Goal: Information Seeking & Learning: Compare options

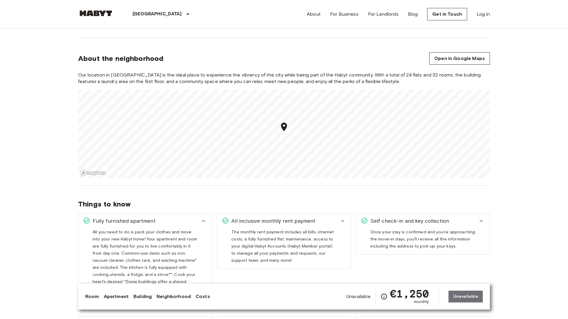
scroll to position [585, 0]
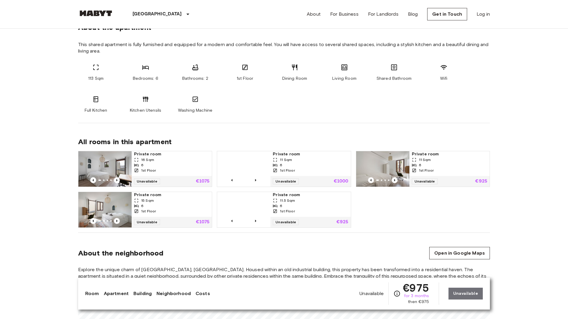
scroll to position [585, 0]
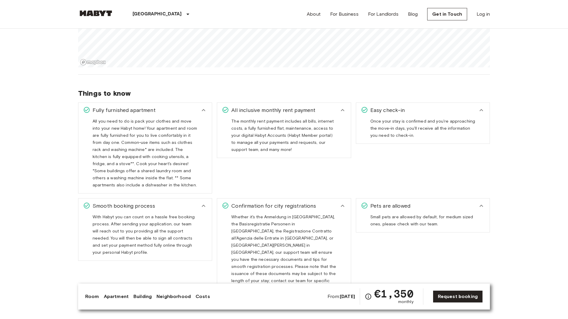
scroll to position [864, 0]
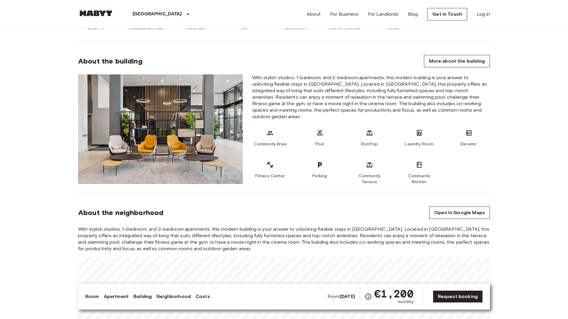
scroll to position [864, 0]
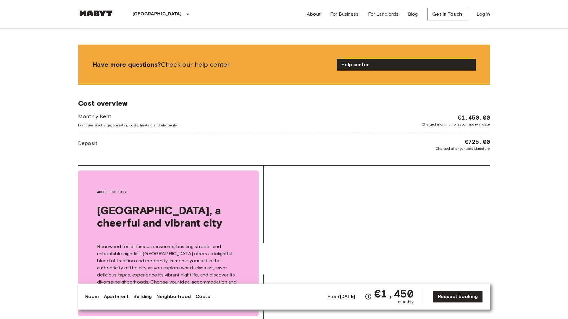
scroll to position [1142, 0]
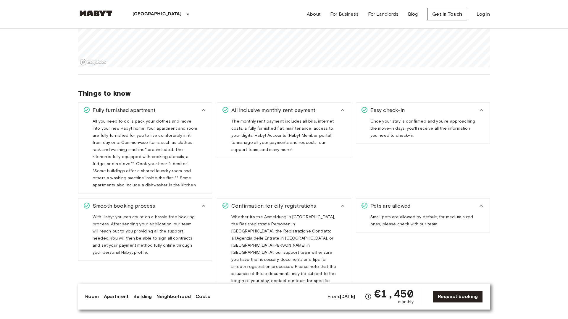
scroll to position [864, 0]
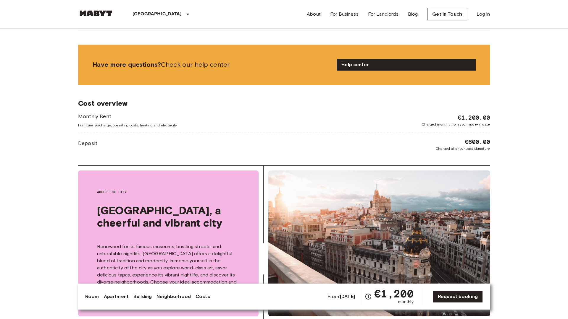
scroll to position [1142, 0]
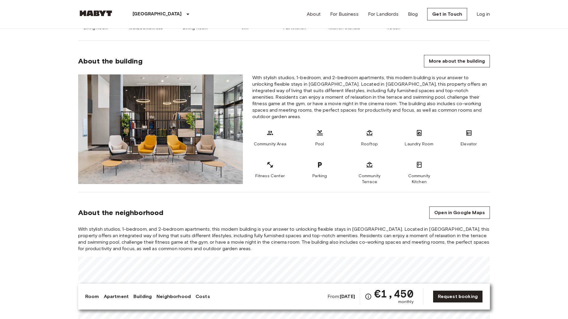
scroll to position [585, 0]
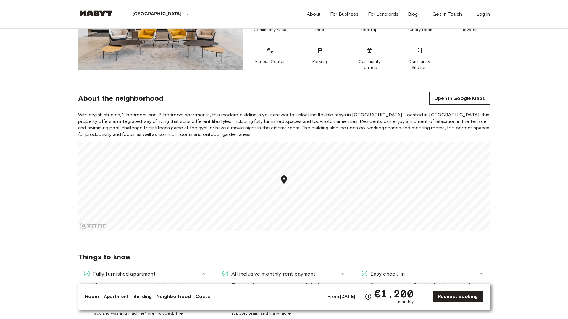
scroll to position [585, 0]
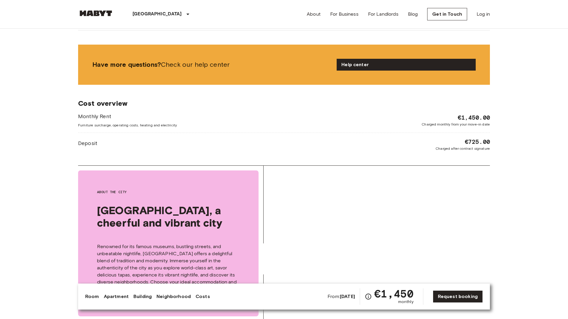
scroll to position [1142, 0]
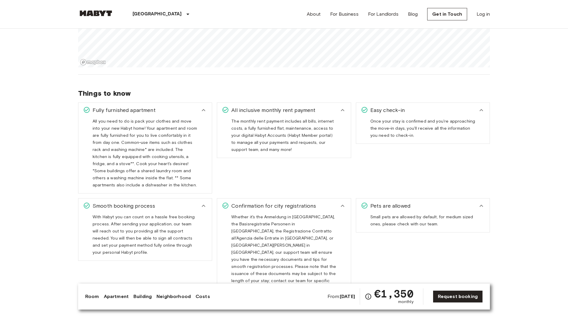
scroll to position [864, 0]
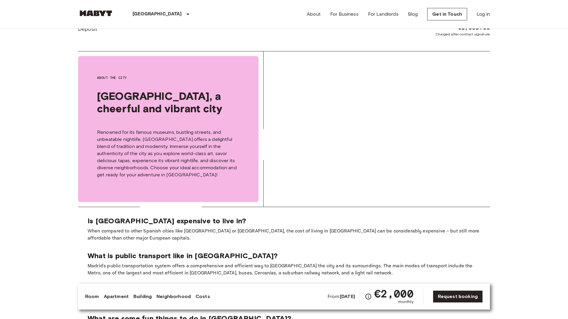
scroll to position [1142, 0]
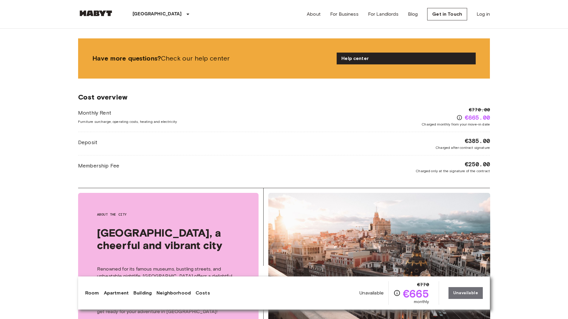
scroll to position [1142, 0]
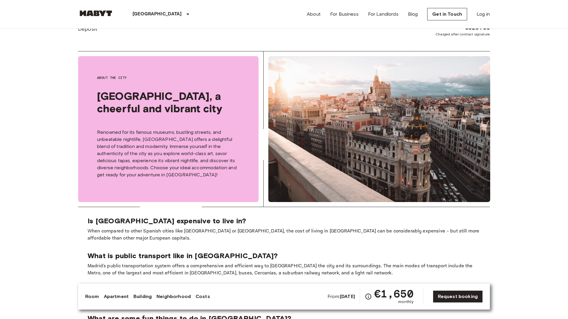
scroll to position [1142, 0]
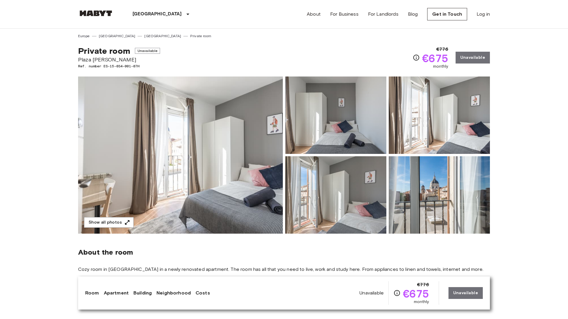
scroll to position [614, 0]
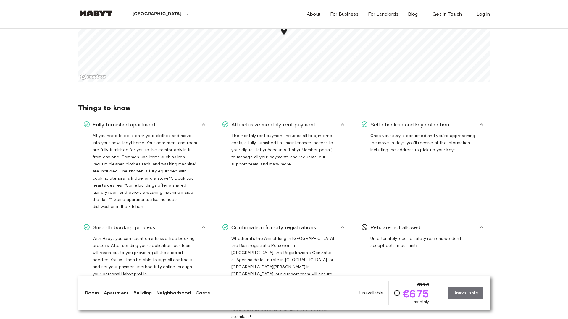
scroll to position [864, 0]
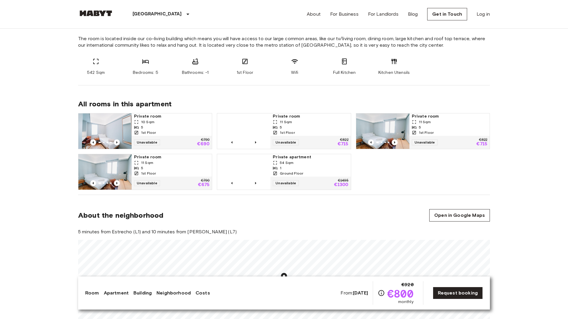
scroll to position [585, 0]
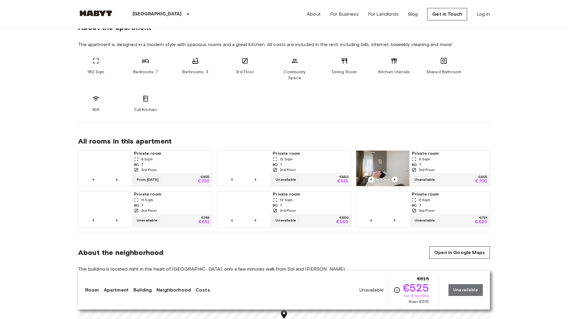
scroll to position [585, 0]
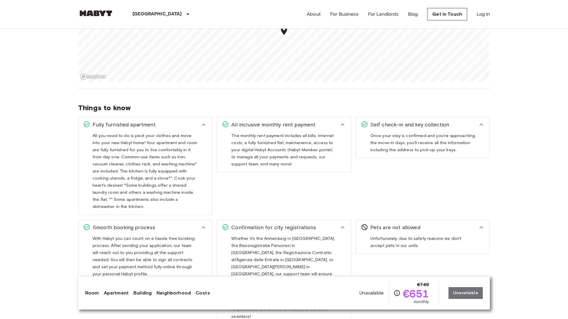
scroll to position [864, 0]
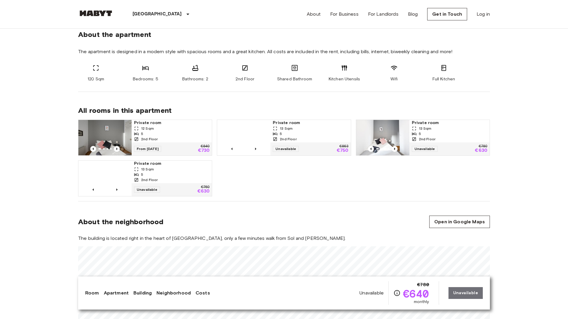
scroll to position [585, 0]
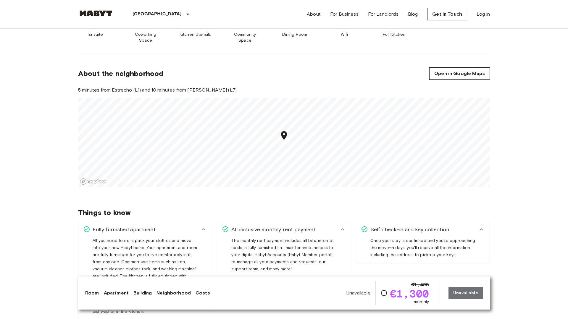
scroll to position [892, 0]
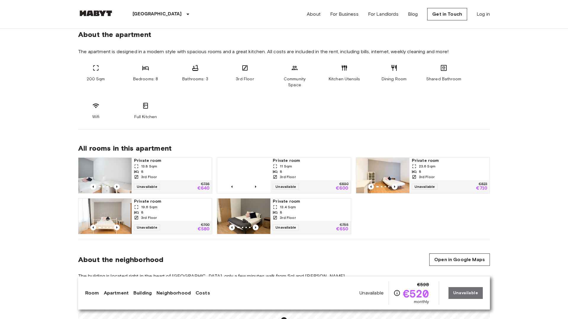
scroll to position [585, 0]
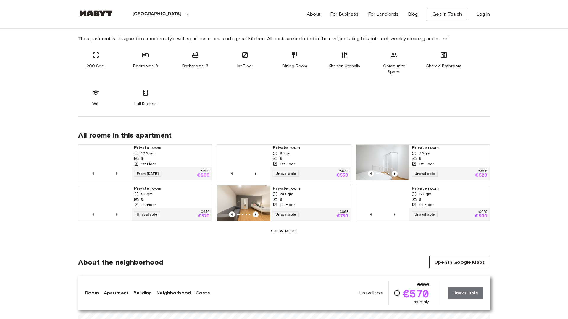
scroll to position [585, 0]
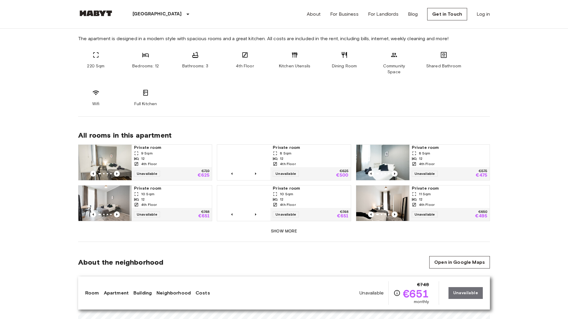
scroll to position [585, 0]
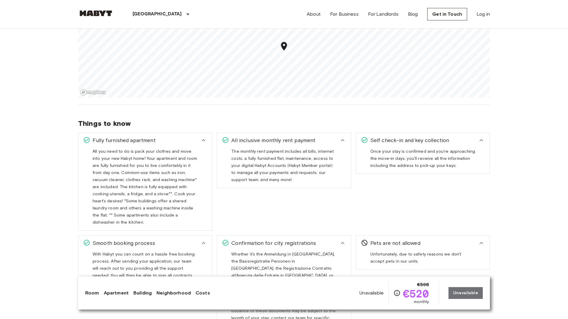
scroll to position [864, 0]
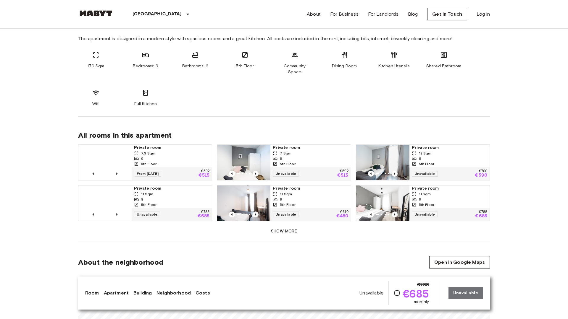
scroll to position [585, 0]
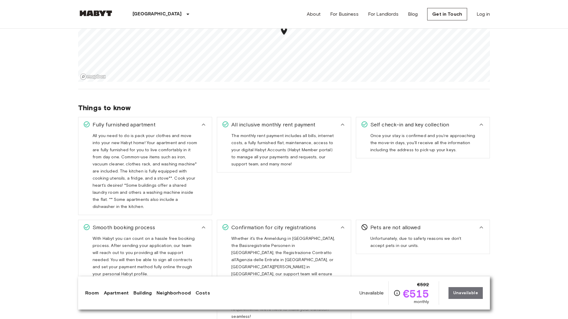
scroll to position [892, 0]
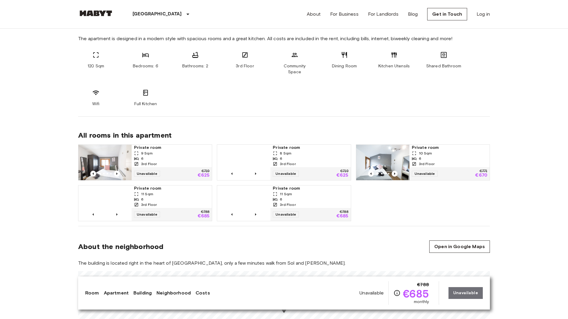
scroll to position [585, 0]
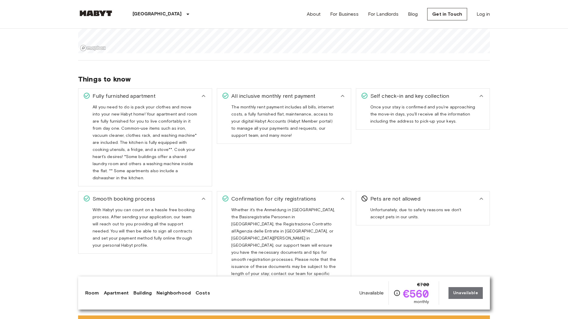
scroll to position [892, 0]
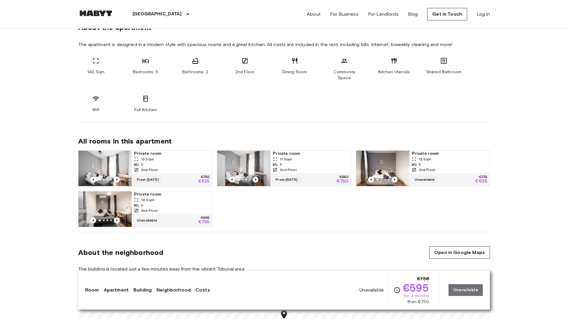
scroll to position [585, 0]
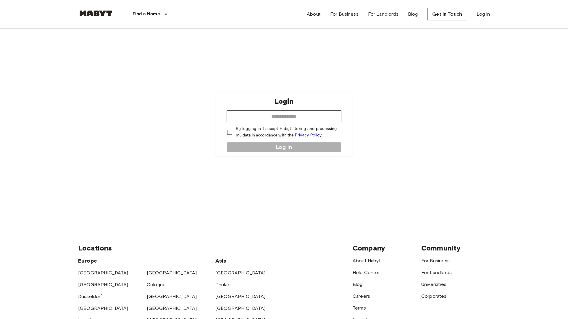
scroll to position [168, 0]
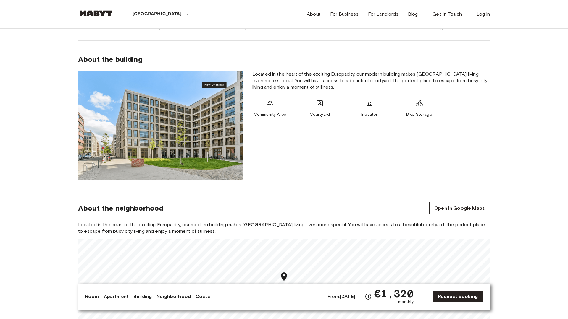
scroll to position [585, 0]
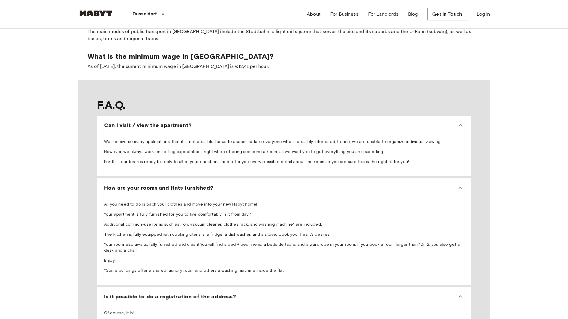
scroll to position [864, 0]
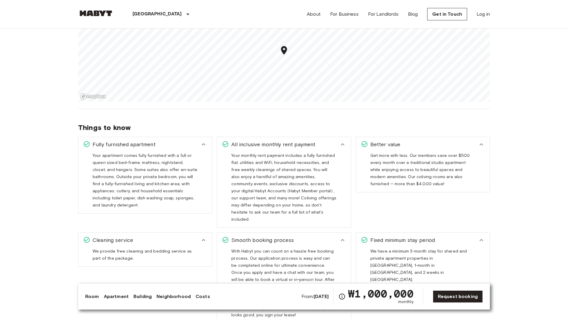
scroll to position [864, 0]
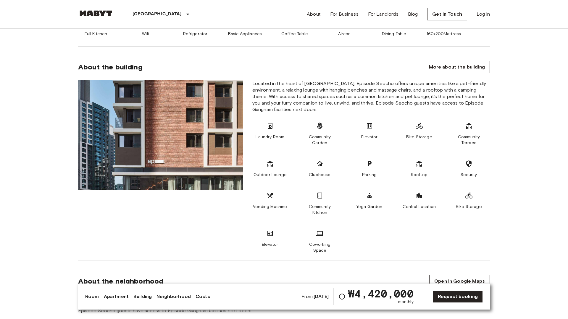
scroll to position [585, 0]
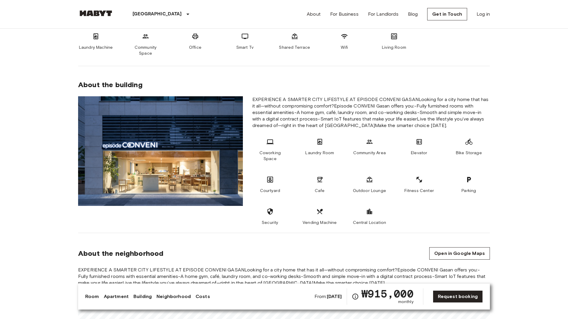
scroll to position [585, 0]
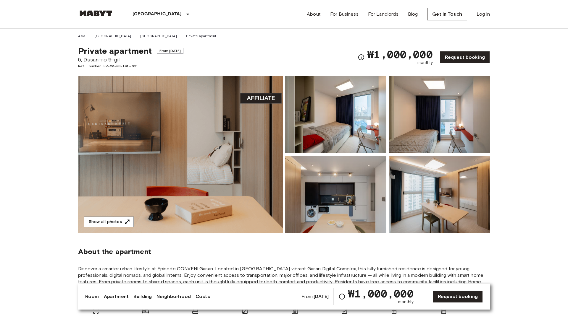
scroll to position [585, 0]
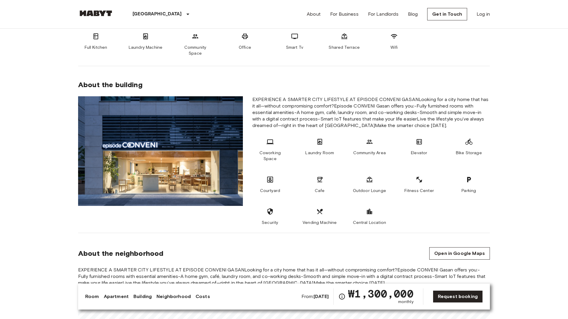
scroll to position [585, 0]
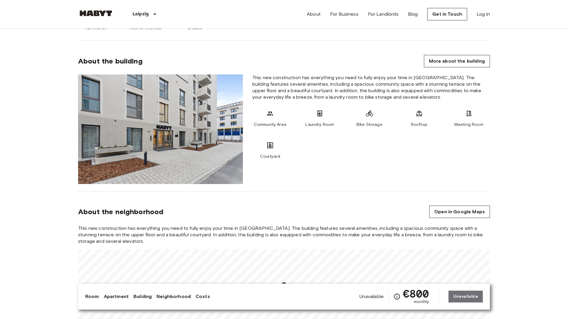
scroll to position [585, 0]
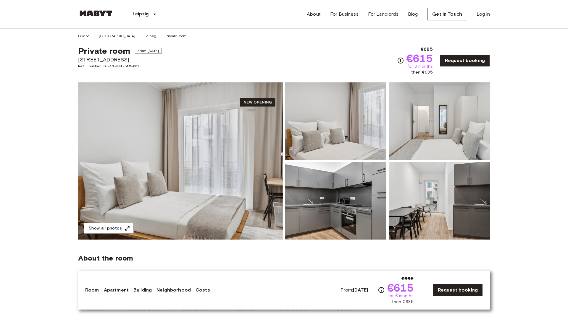
scroll to position [585, 0]
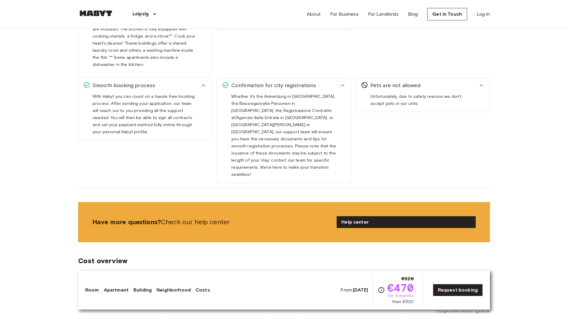
scroll to position [1142, 0]
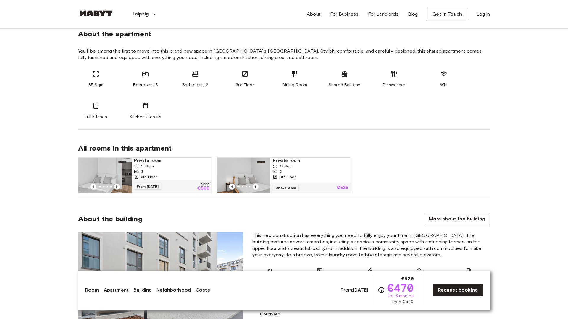
scroll to position [585, 0]
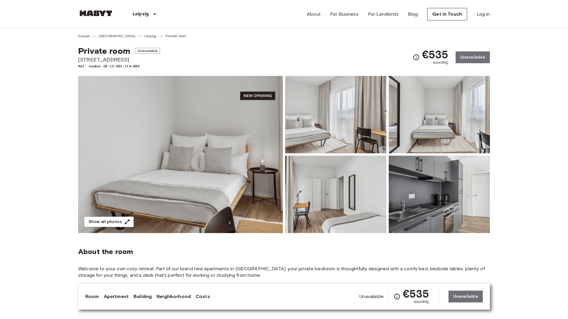
scroll to position [307, 0]
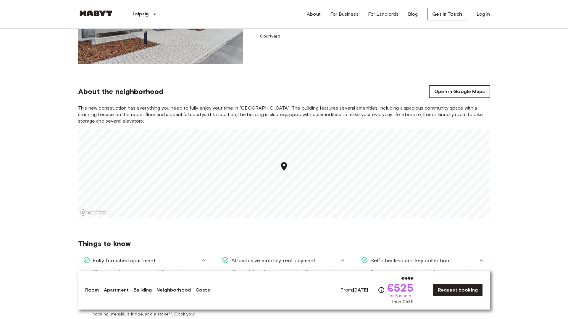
scroll to position [864, 0]
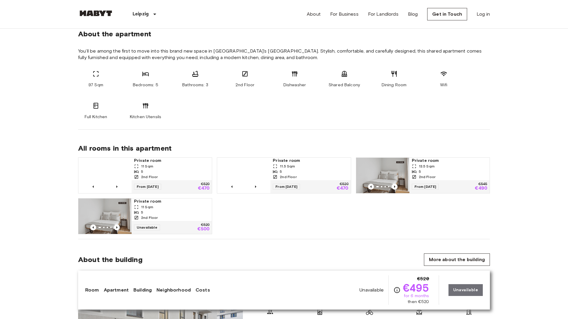
scroll to position [585, 0]
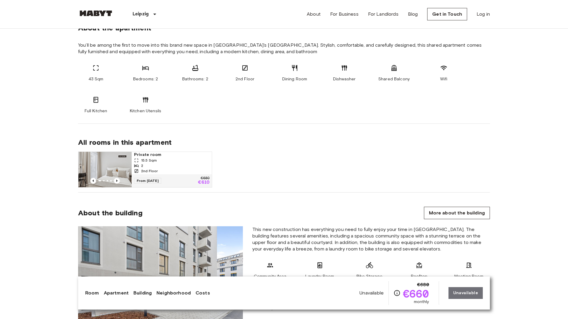
scroll to position [585, 0]
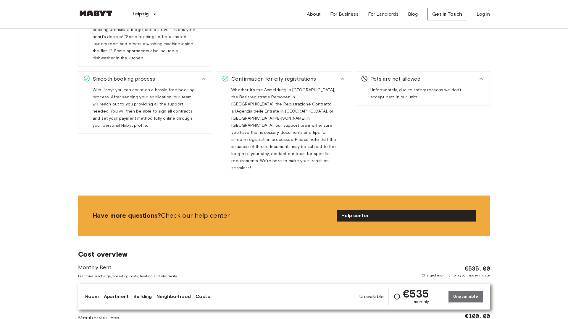
scroll to position [1142, 0]
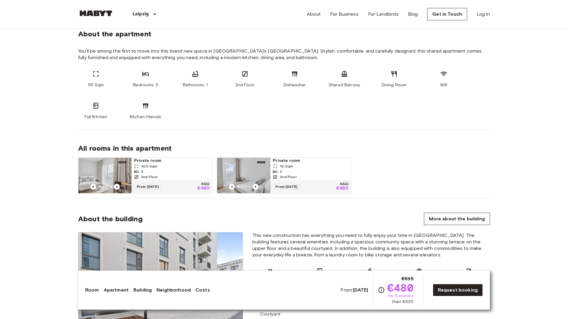
scroll to position [585, 0]
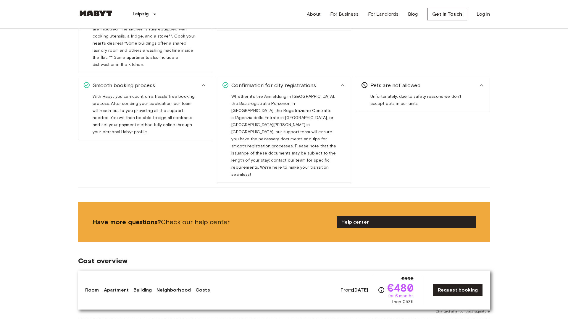
scroll to position [1142, 0]
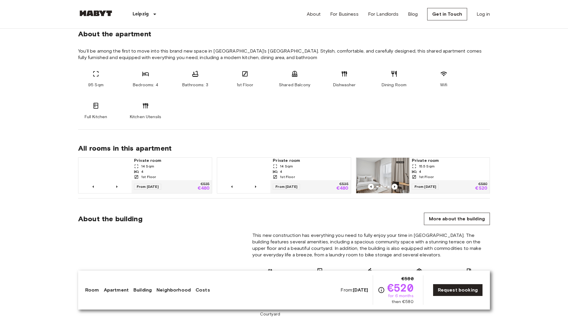
scroll to position [585, 0]
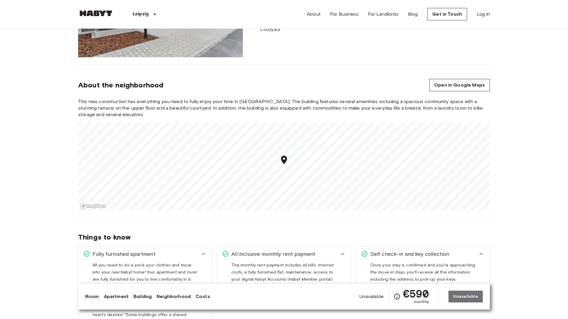
scroll to position [864, 0]
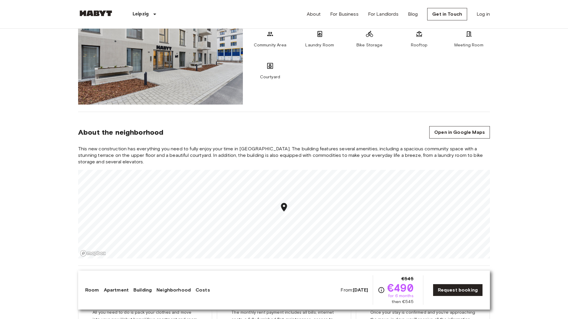
scroll to position [864, 0]
